Goal: Transaction & Acquisition: Purchase product/service

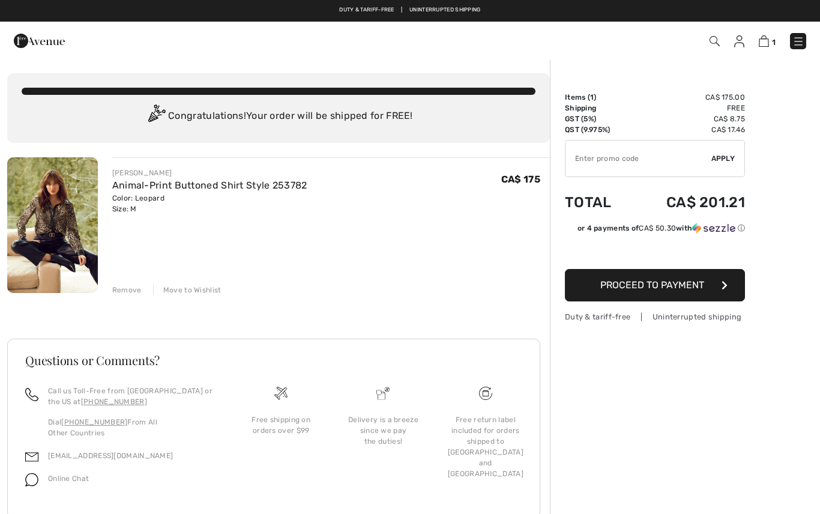
click at [203, 291] on div "Move to Wishlist" at bounding box center [187, 290] width 68 height 11
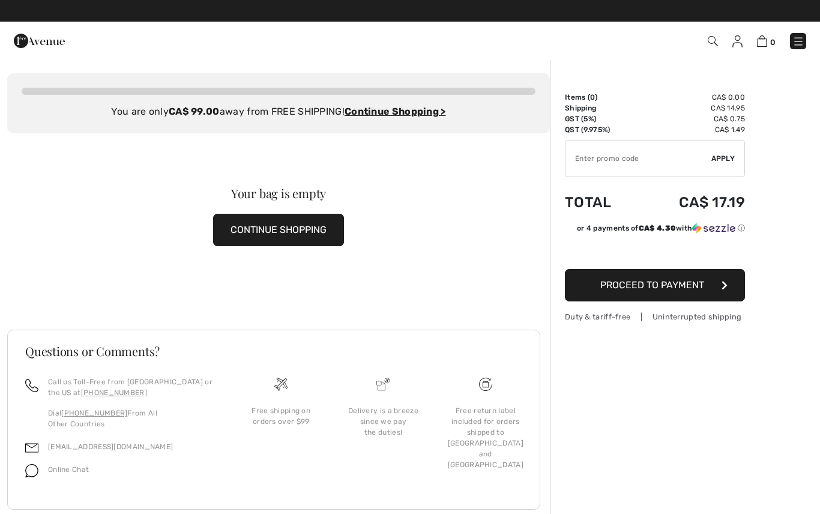
click at [712, 43] on img at bounding box center [713, 41] width 10 height 10
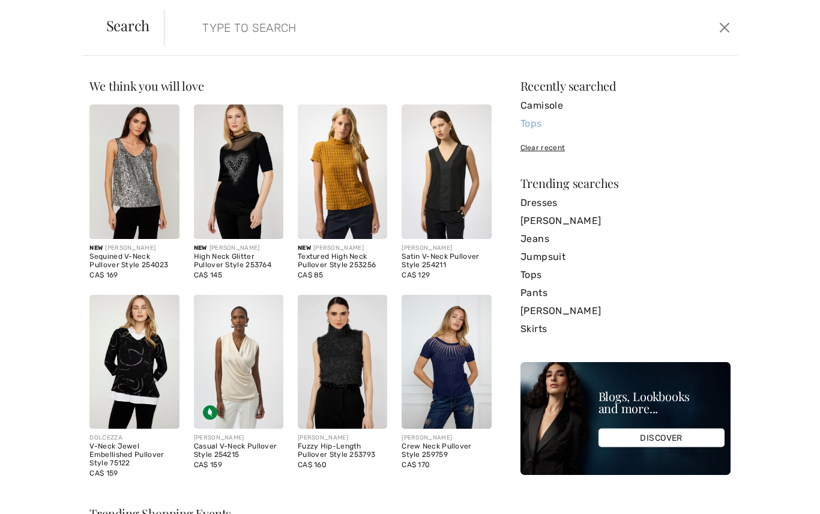
click at [531, 124] on link "Tops" at bounding box center [626, 124] width 210 height 18
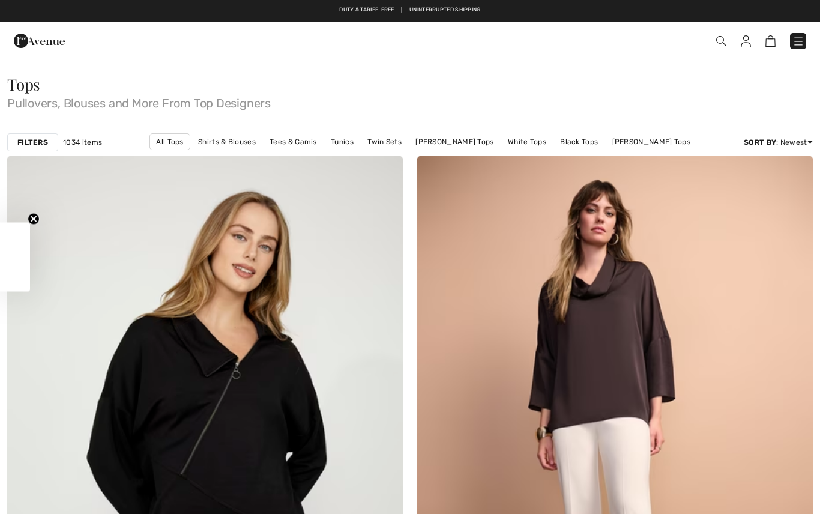
checkbox input "true"
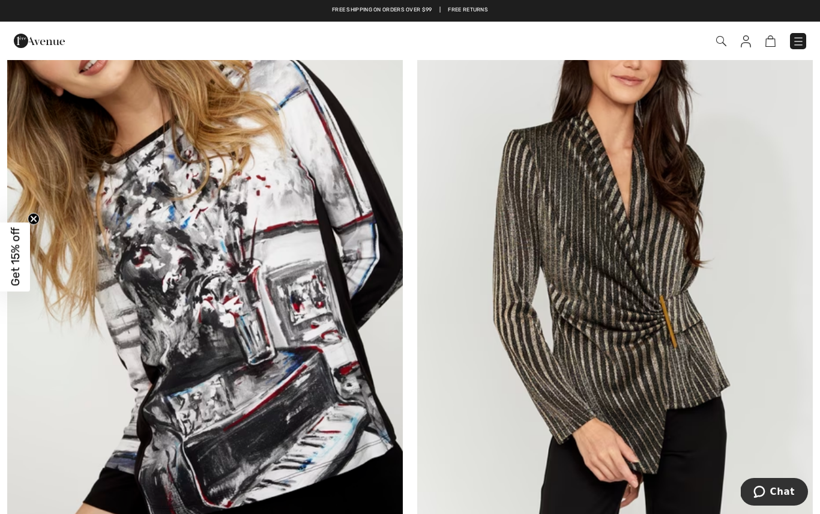
scroll to position [10698, 0]
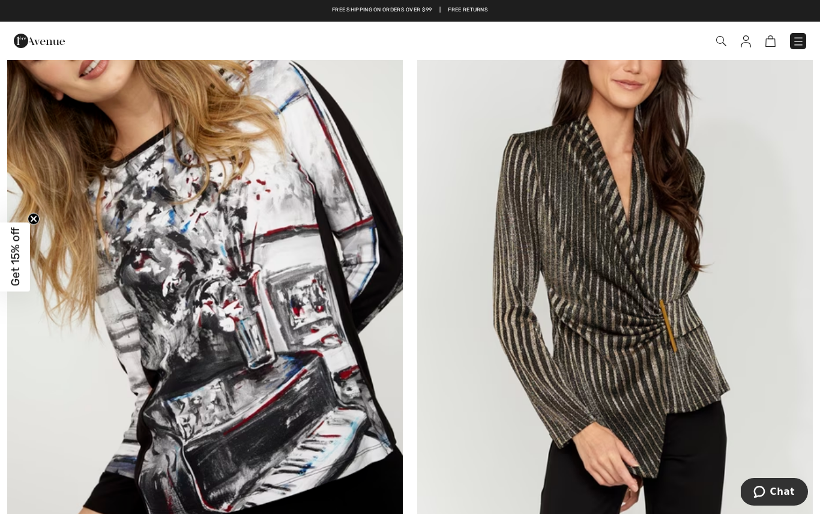
click at [635, 351] on img at bounding box center [615, 259] width 396 height 594
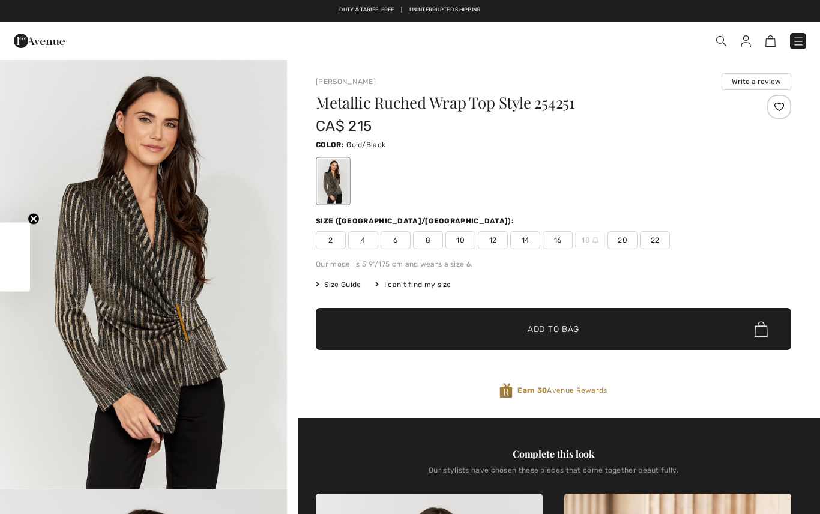
checkbox input "true"
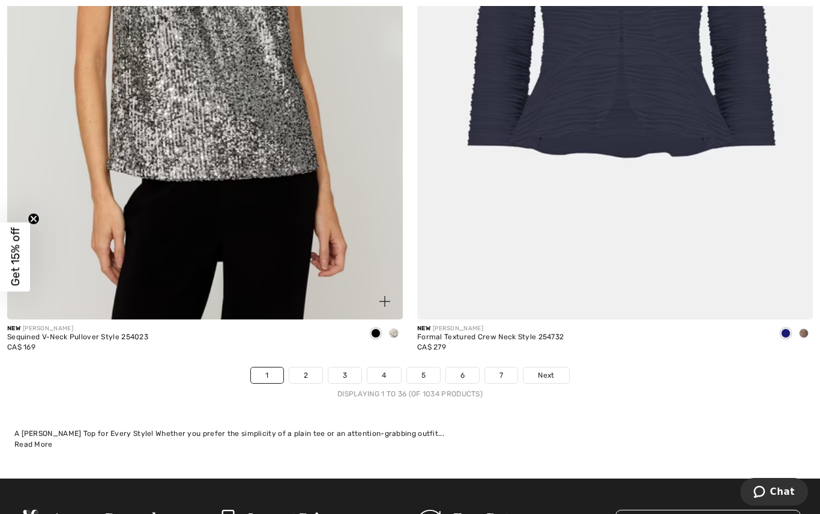
scroll to position [11575, 0]
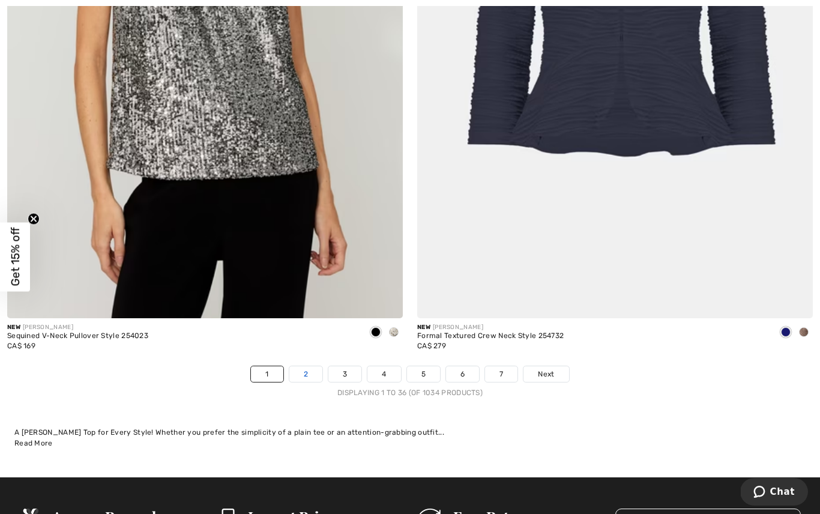
click at [309, 369] on link "2" at bounding box center [305, 374] width 33 height 16
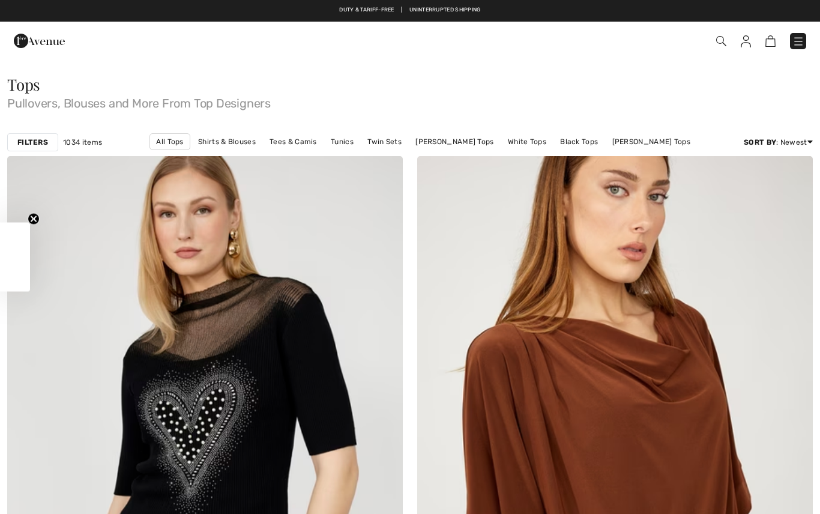
checkbox input "true"
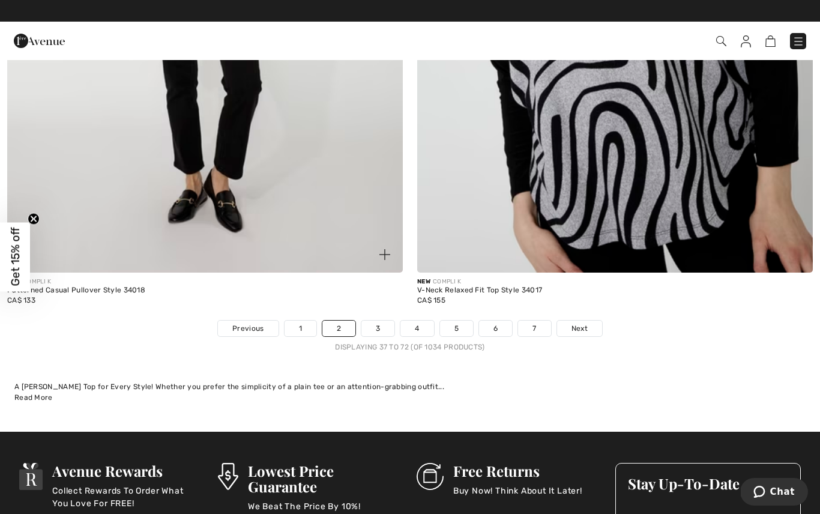
scroll to position [11607, 0]
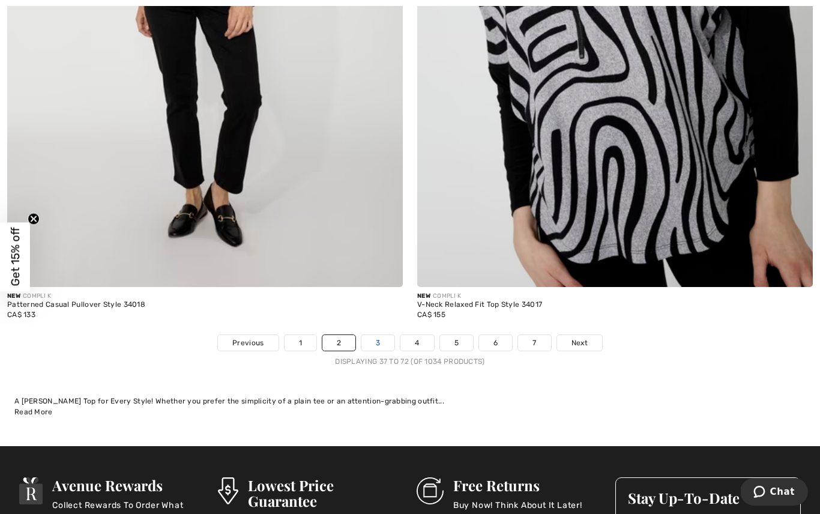
click at [376, 335] on link "3" at bounding box center [377, 343] width 33 height 16
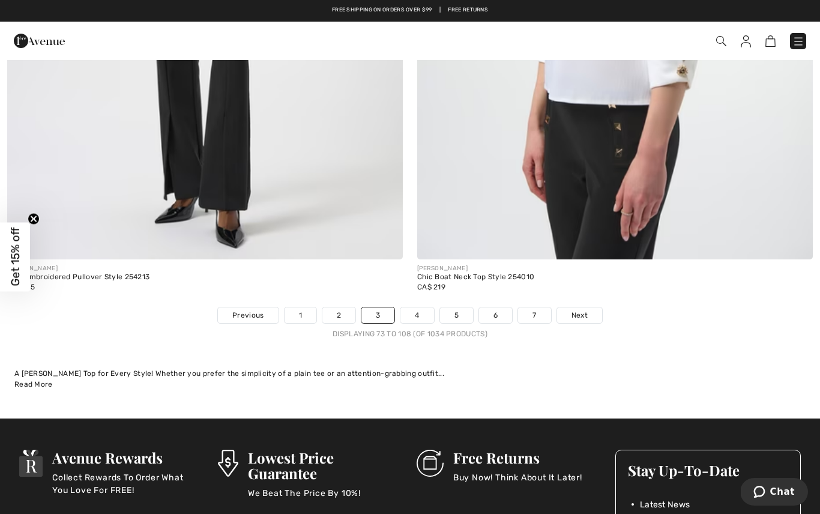
scroll to position [11634, 0]
